Goal: Task Accomplishment & Management: Manage account settings

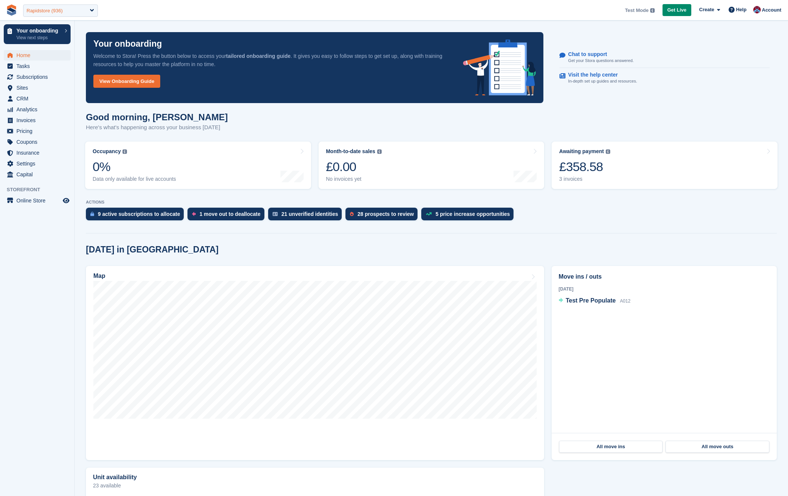
click at [35, 12] on div "Rapidstore (936)" at bounding box center [44, 10] width 36 height 7
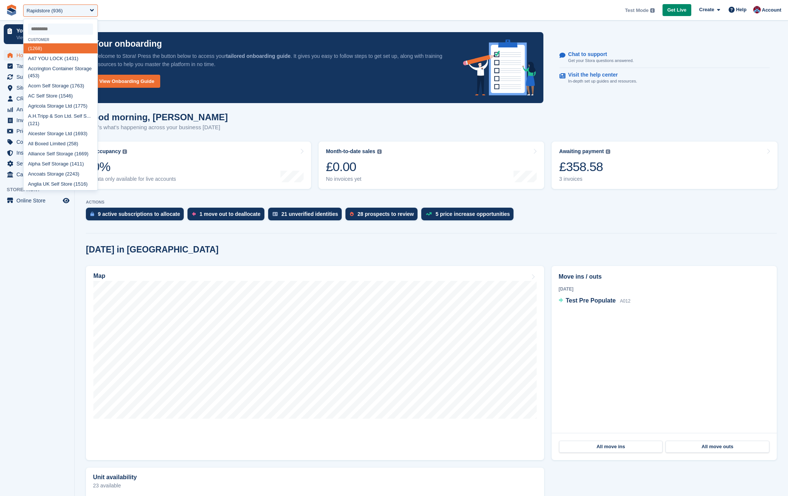
click at [49, 32] on input "select-one" at bounding box center [60, 29] width 65 height 11
type input "*"
select select
type input "*"
